Goal: Information Seeking & Learning: Check status

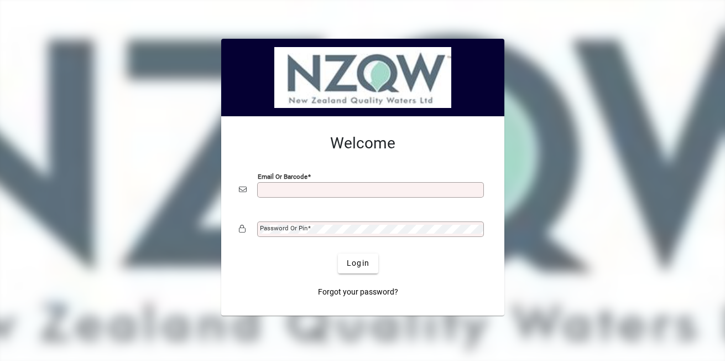
click at [316, 182] on div "Email or Barcode" at bounding box center [370, 189] width 227 height 15
click at [316, 187] on input "Email or Barcode" at bounding box center [371, 189] width 223 height 9
type input "**********"
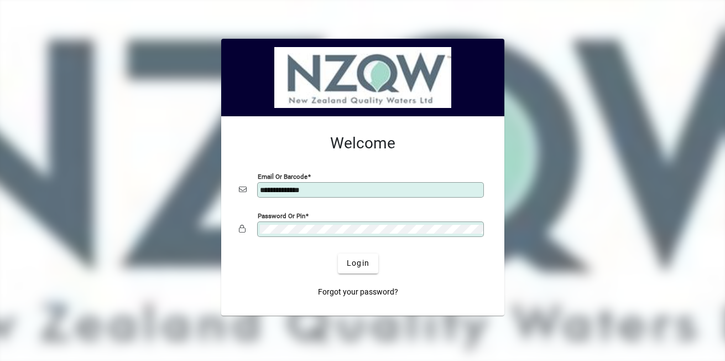
click at [304, 235] on div "Password or Pin" at bounding box center [370, 228] width 227 height 15
click at [338, 253] on button "Login" at bounding box center [358, 263] width 40 height 20
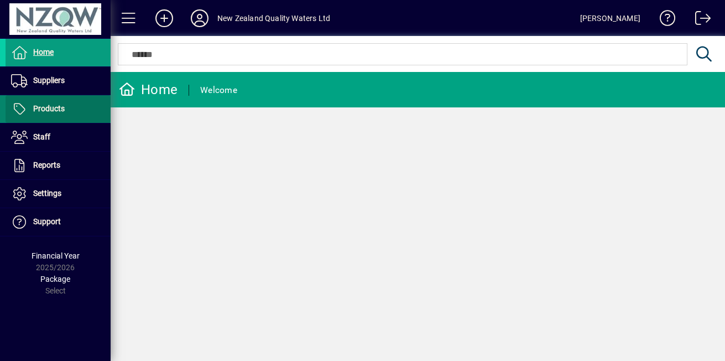
click at [46, 100] on span at bounding box center [58, 109] width 105 height 27
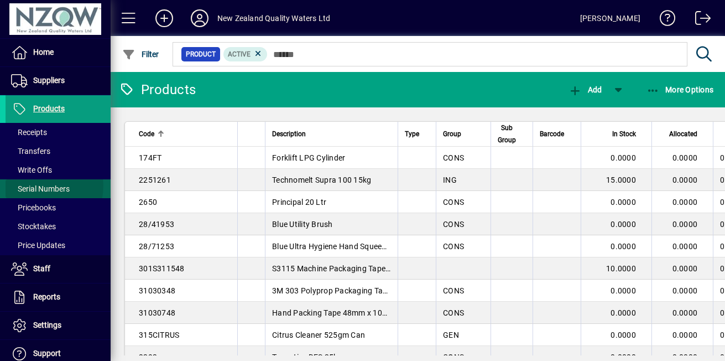
click at [36, 186] on span "Serial Numbers" at bounding box center [40, 188] width 59 height 9
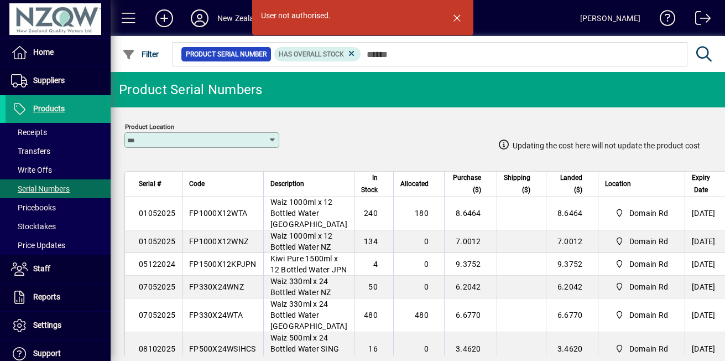
click at [163, 217] on span "01052025" at bounding box center [157, 212] width 36 height 9
click at [393, 253] on td "0" at bounding box center [418, 241] width 51 height 23
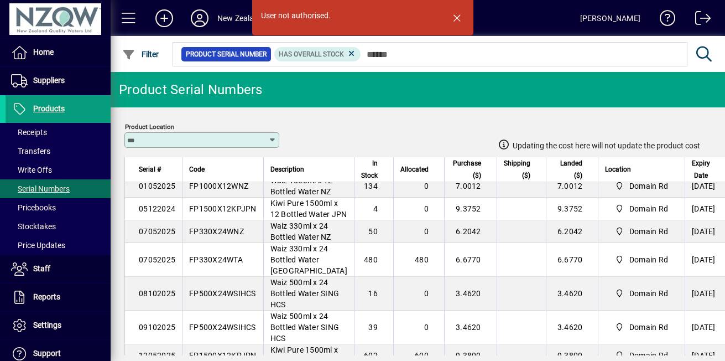
scroll to position [111, 0]
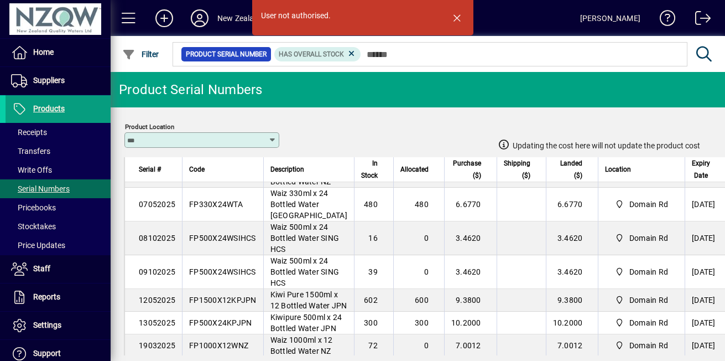
click at [395, 221] on td "480" at bounding box center [418, 204] width 51 height 34
click at [354, 221] on td "480" at bounding box center [373, 204] width 39 height 34
click at [396, 221] on td "480" at bounding box center [418, 204] width 51 height 34
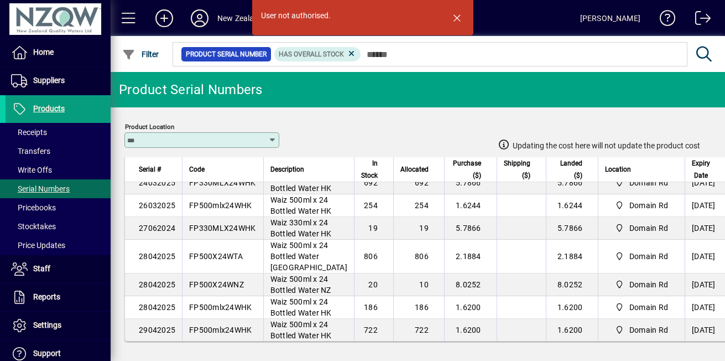
scroll to position [442, 0]
click at [393, 194] on td "692" at bounding box center [418, 182] width 51 height 23
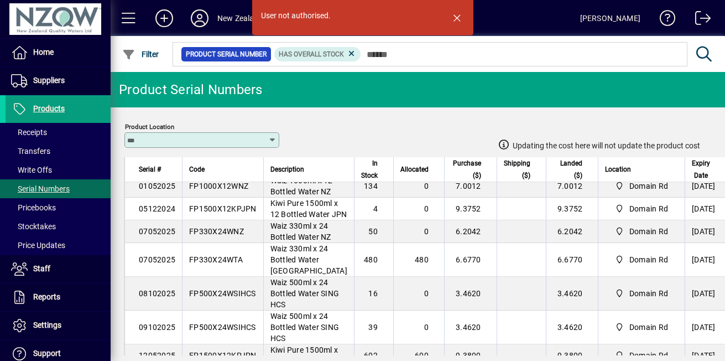
scroll to position [0, 0]
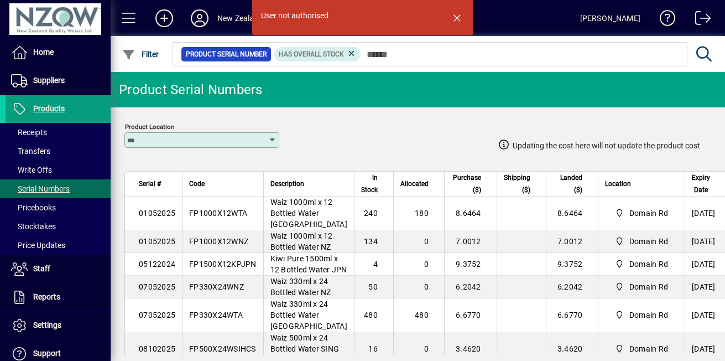
click at [400, 247] on div "0" at bounding box center [414, 241] width 28 height 11
click at [163, 230] on td "01052025" at bounding box center [153, 213] width 57 height 34
drag, startPoint x: 163, startPoint y: 243, endPoint x: 358, endPoint y: 236, distance: 194.8
click at [358, 230] on tr "01052025 FP1000X12WTA Waiz 1000ml x 12 Bottled Water TAIWAN 240 180 8.6464 8.64…" at bounding box center [462, 213] width 674 height 34
click at [354, 230] on td "240" at bounding box center [373, 213] width 39 height 34
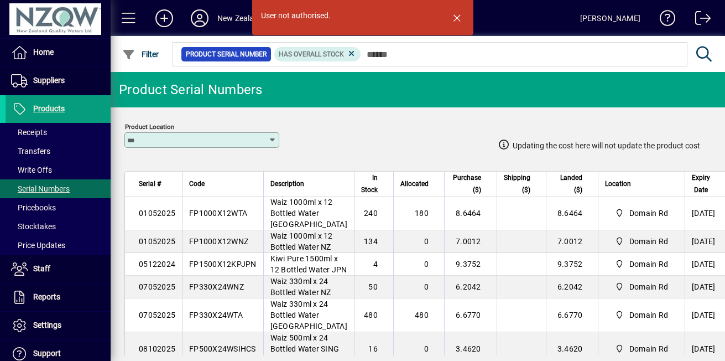
click at [164, 230] on td "01052025" at bounding box center [153, 213] width 57 height 34
click at [155, 217] on span "01052025" at bounding box center [157, 212] width 36 height 9
click at [431, 155] on div "Updating the cost here will not update the product cost" at bounding box center [498, 132] width 404 height 50
click at [697, 18] on span at bounding box center [699, 20] width 27 height 27
